Goal: Task Accomplishment & Management: Complete application form

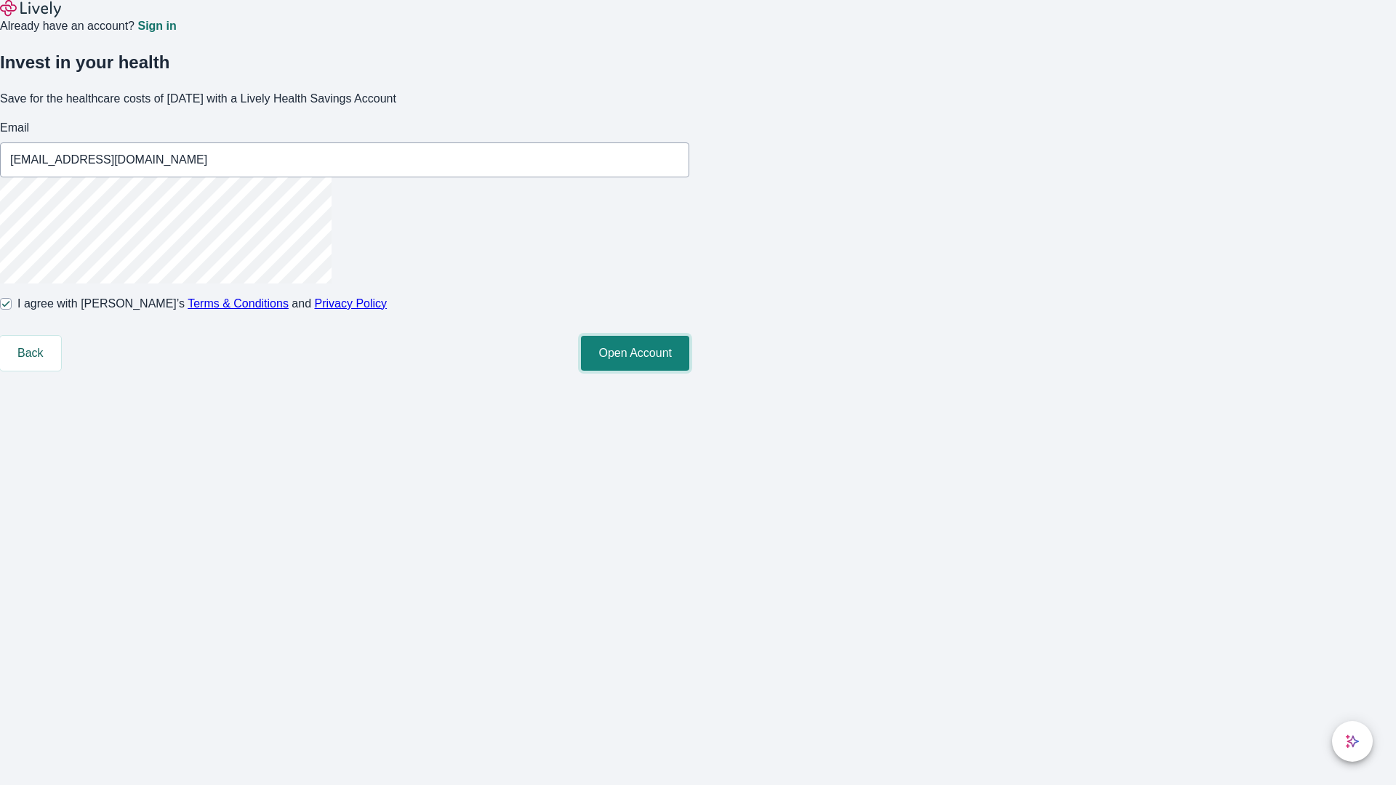
click at [689, 371] on button "Open Account" at bounding box center [635, 353] width 108 height 35
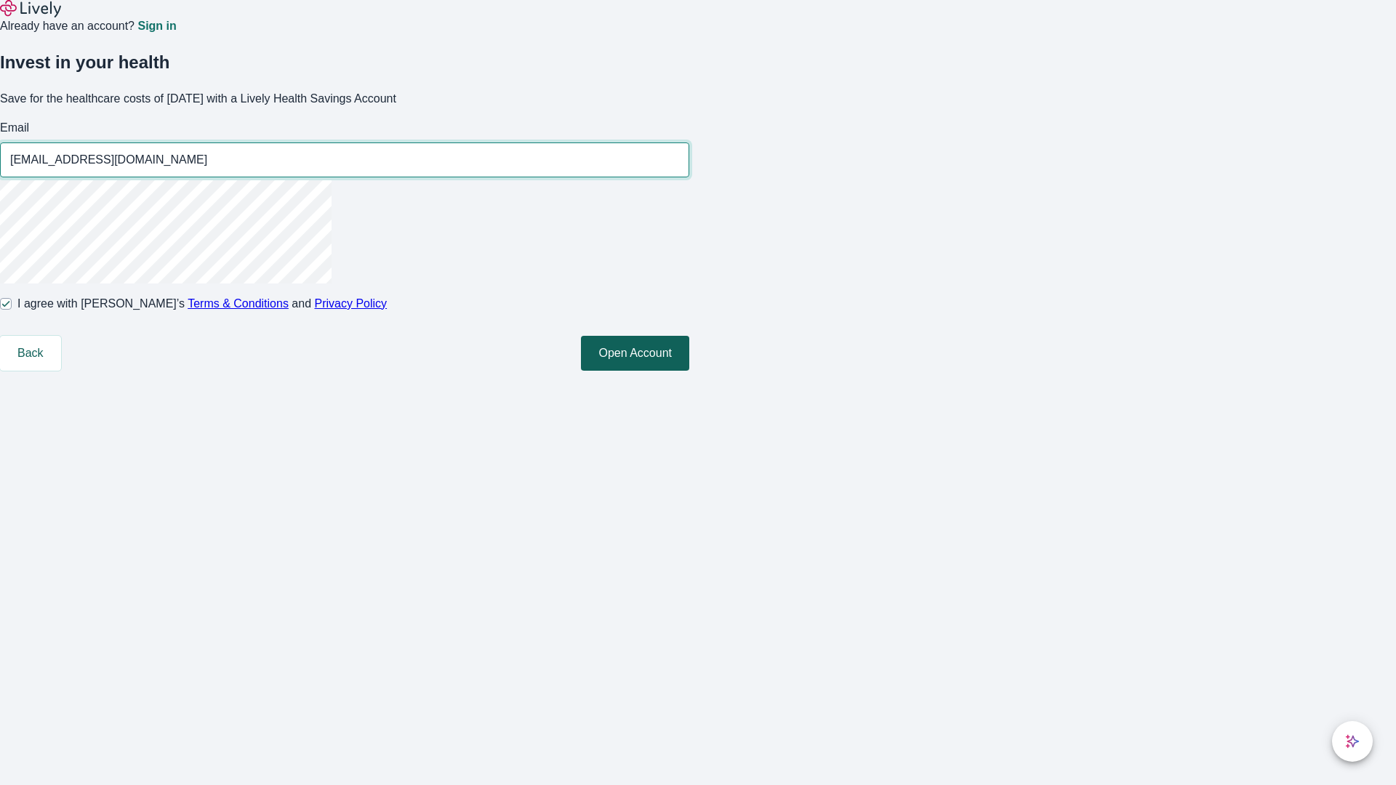
type input "[EMAIL_ADDRESS][DOMAIN_NAME]"
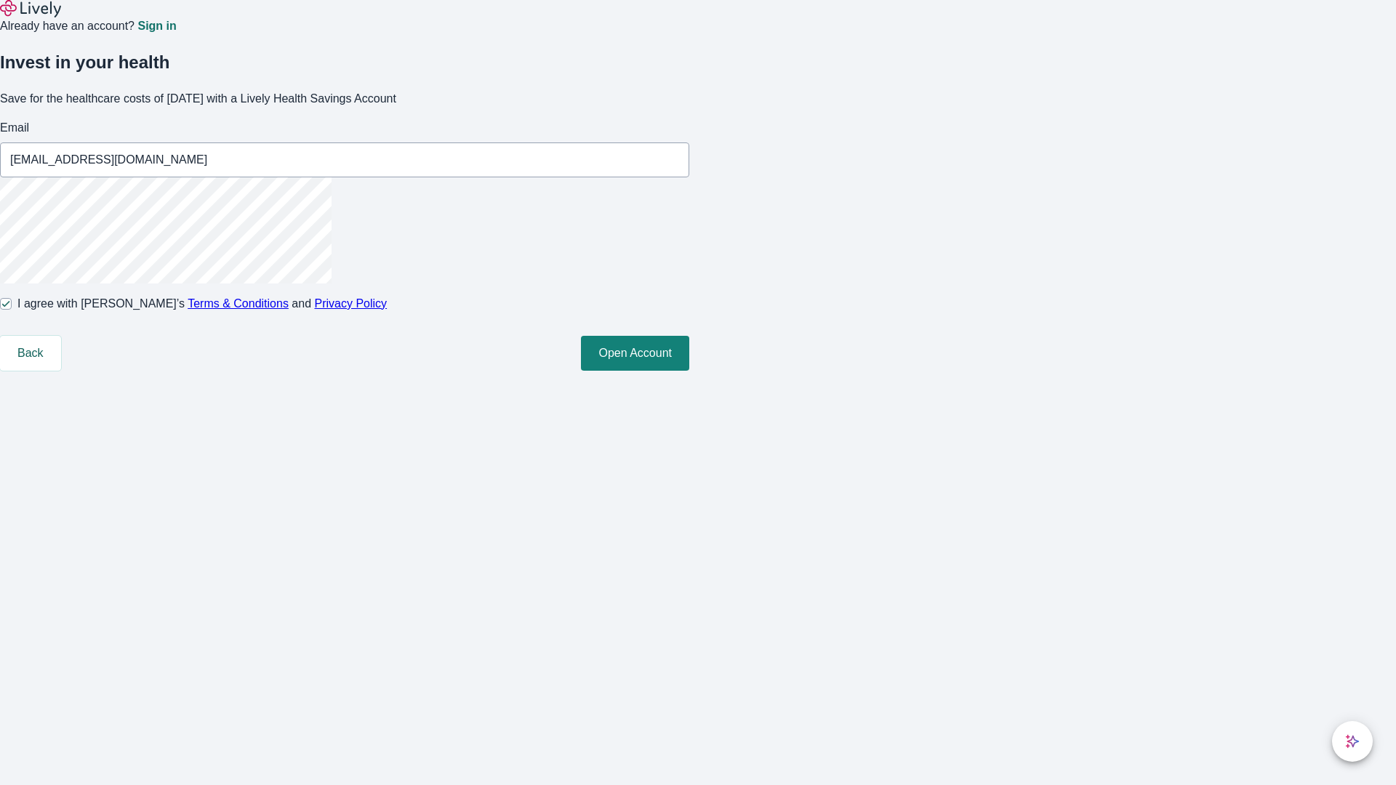
click at [12, 310] on input "I agree with Lively’s Terms & Conditions and Privacy Policy" at bounding box center [6, 304] width 12 height 12
checkbox input "false"
type input "[EMAIL_ADDRESS][DOMAIN_NAME]"
click at [12, 310] on input "I agree with Lively’s Terms & Conditions and Privacy Policy" at bounding box center [6, 304] width 12 height 12
checkbox input "true"
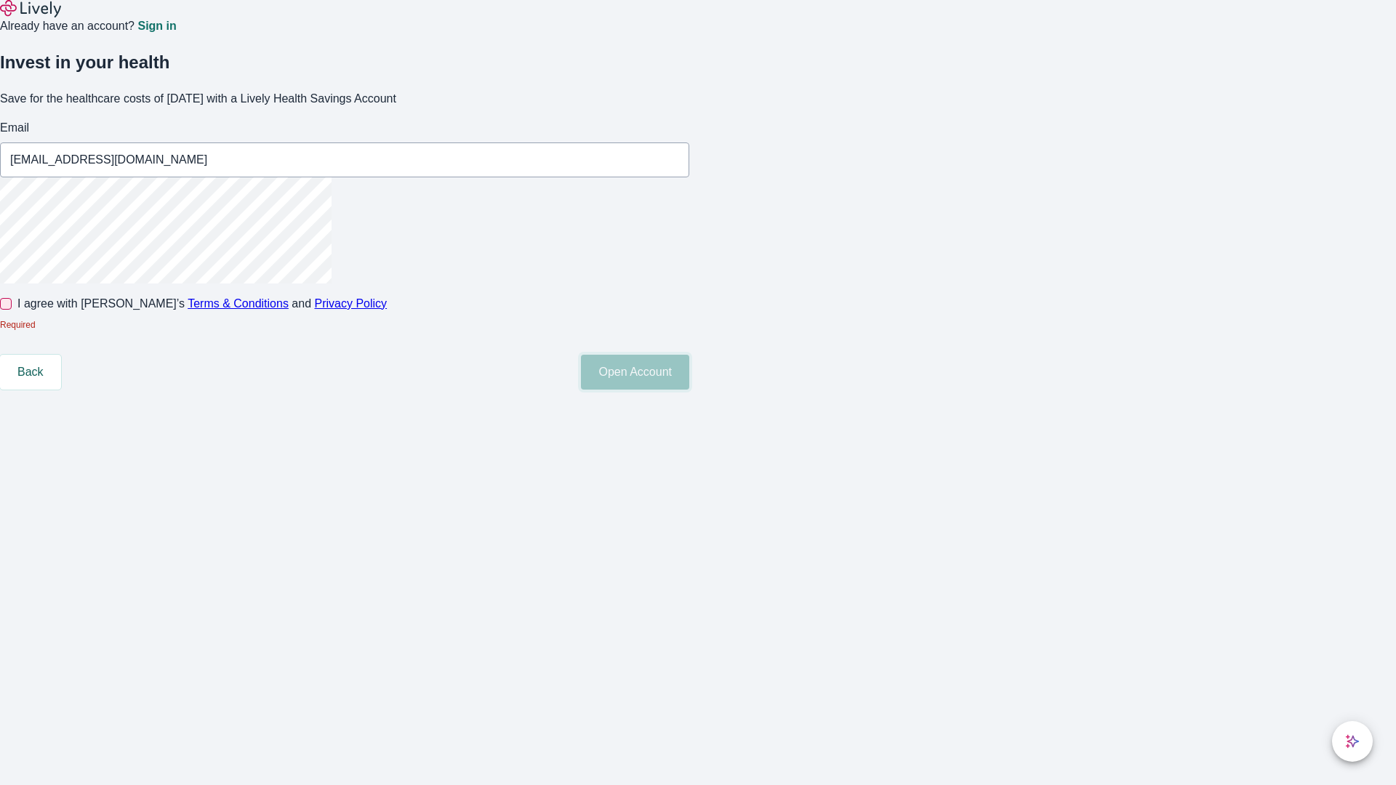
click at [689, 390] on button "Open Account" at bounding box center [635, 372] width 108 height 35
